Goal: Task Accomplishment & Management: Use online tool/utility

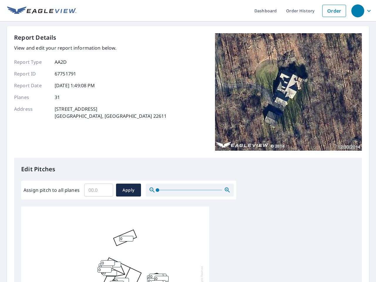
click at [188, 141] on div "Report Details View and edit your report information below. Report Type AA2D Re…" at bounding box center [188, 95] width 348 height 125
click at [358, 11] on div "button" at bounding box center [358, 10] width 13 height 13
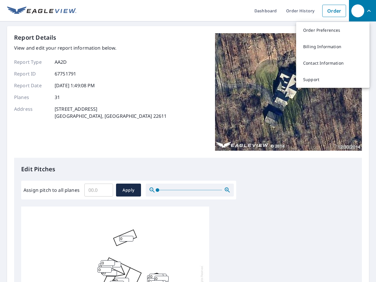
click at [99, 190] on input "Assign pitch to all planes" at bounding box center [98, 190] width 29 height 16
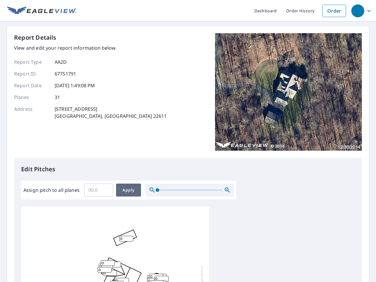
click at [128, 190] on span "Apply" at bounding box center [129, 190] width 16 height 7
click at [228, 190] on icon "button" at bounding box center [227, 190] width 7 height 7
